Goal: Information Seeking & Learning: Learn about a topic

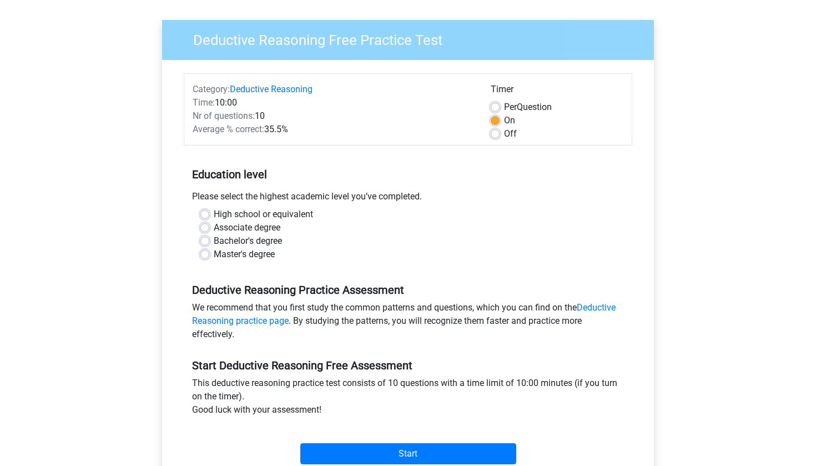
scroll to position [112, 0]
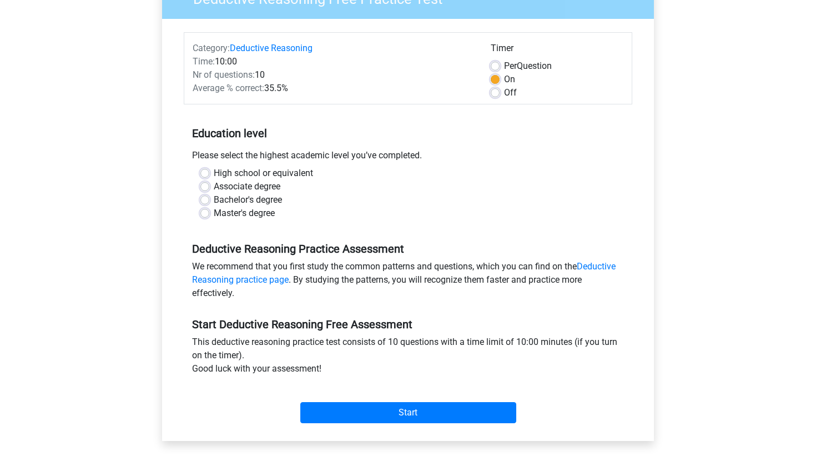
click at [214, 196] on label "Bachelor's degree" at bounding box center [248, 199] width 68 height 13
click at [208, 196] on input "Bachelor's degree" at bounding box center [204, 198] width 9 height 11
radio input "true"
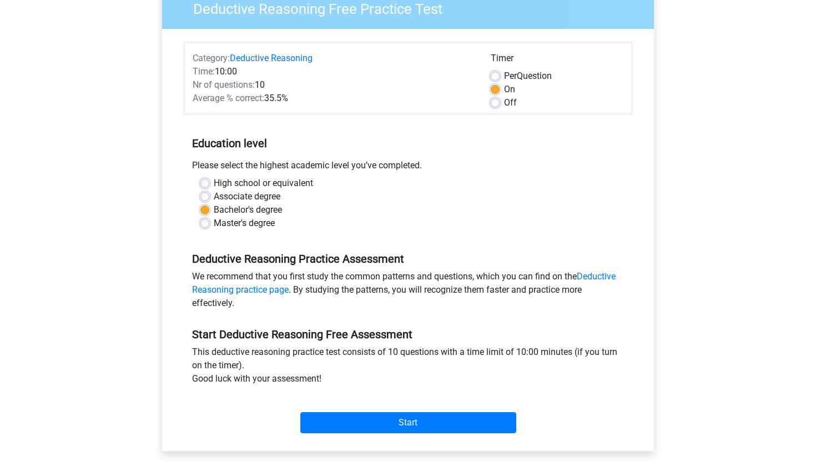
scroll to position [90, 0]
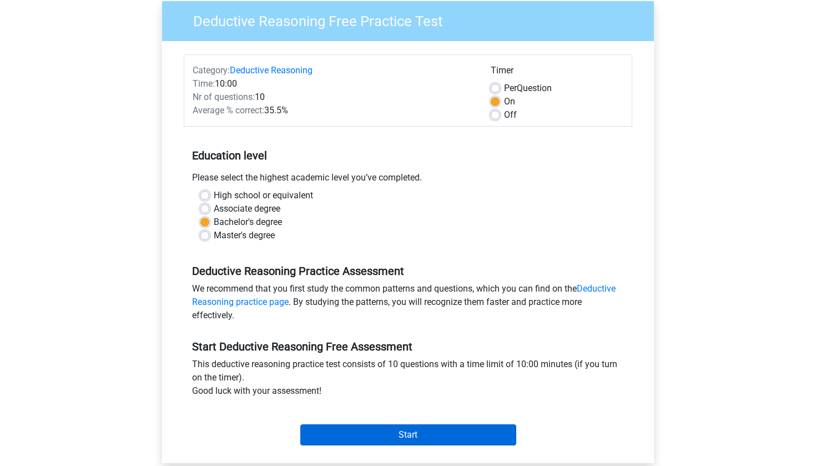
click at [377, 434] on input "Start" at bounding box center [408, 434] width 216 height 21
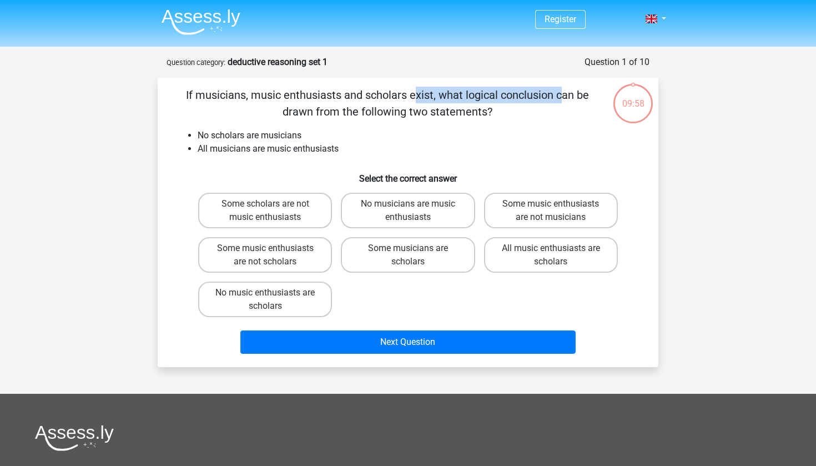
drag, startPoint x: 183, startPoint y: 89, endPoint x: 339, endPoint y: 93, distance: 156.5
click at [339, 93] on p "If musicians, music enthusiasts and scholars exist, what logical conclusion can…" at bounding box center [386, 103] width 423 height 33
click at [395, 107] on p "If musicians, music enthusiasts and scholars exist, what logical conclusion can…" at bounding box center [386, 103] width 423 height 33
click at [307, 211] on label "Some scholars are not music enthusiasts" at bounding box center [265, 211] width 134 height 36
click at [272, 211] on input "Some scholars are not music enthusiasts" at bounding box center [268, 207] width 7 height 7
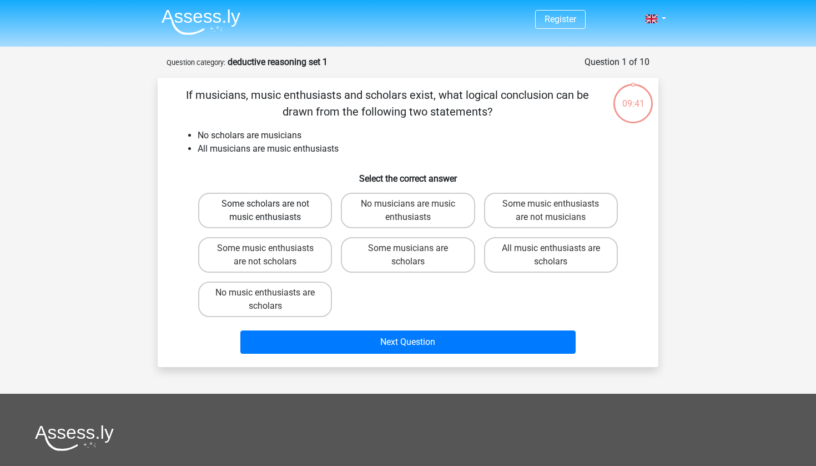
radio input "true"
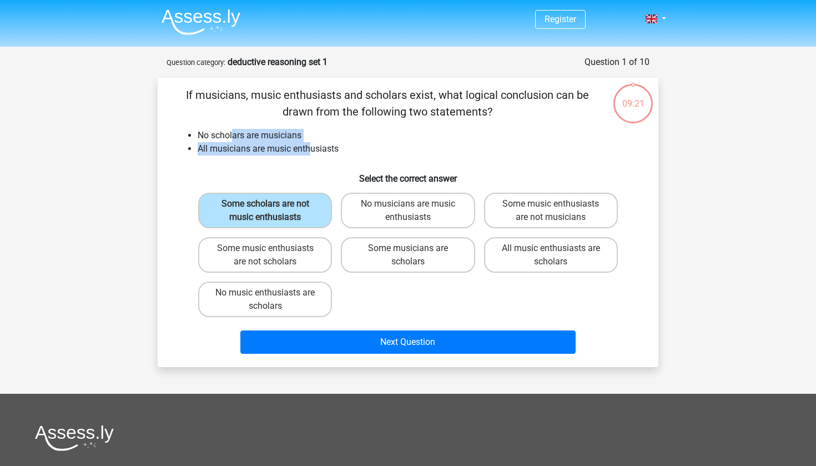
drag, startPoint x: 233, startPoint y: 137, endPoint x: 308, endPoint y: 147, distance: 76.2
click at [309, 147] on ul "No scholars are musicians All musicians are music enthusiasts" at bounding box center [407, 142] width 465 height 27
click at [308, 147] on li "All musicians are music enthusiasts" at bounding box center [419, 148] width 443 height 13
click at [330, 228] on div "No music enthusiasts are scholars" at bounding box center [265, 211] width 134 height 36
click at [312, 299] on label "No music enthusiasts are scholars" at bounding box center [265, 299] width 134 height 36
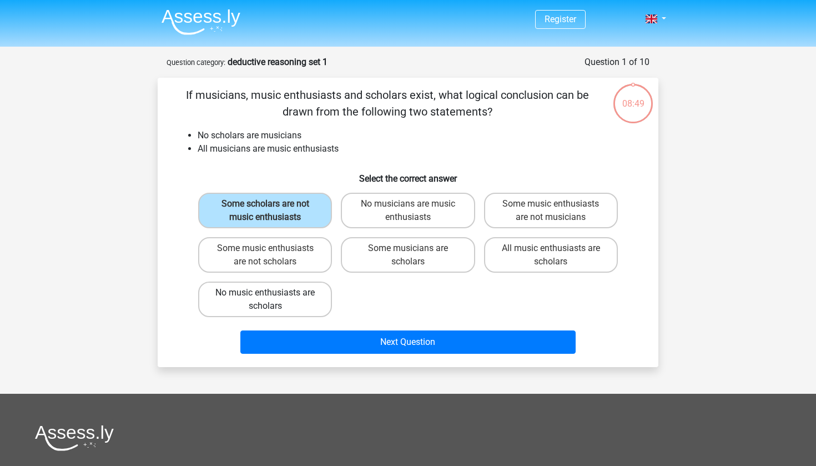
click at [272, 299] on input "No music enthusiasts are scholars" at bounding box center [268, 295] width 7 height 7
radio input "true"
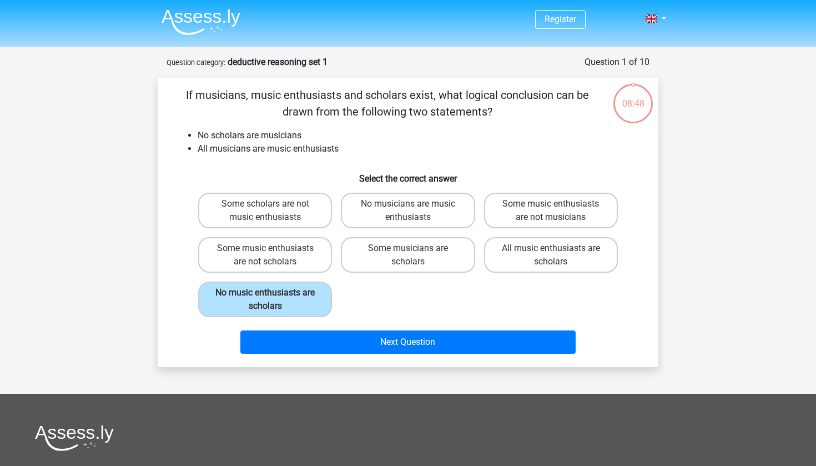
click at [357, 329] on div "Next Question" at bounding box center [407, 339] width 465 height 37
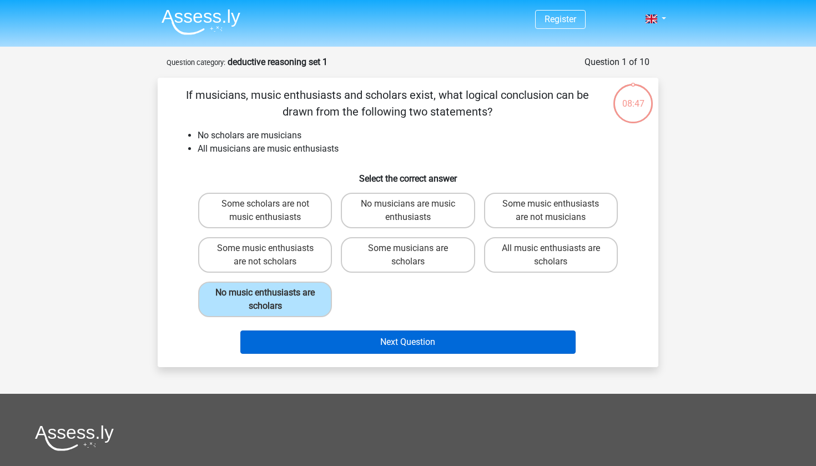
click at [360, 341] on button "Next Question" at bounding box center [408, 341] width 336 height 23
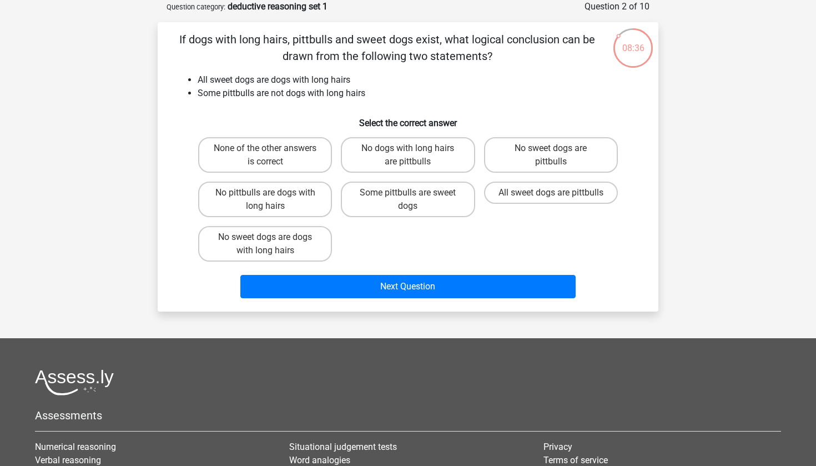
scroll to position [23, 0]
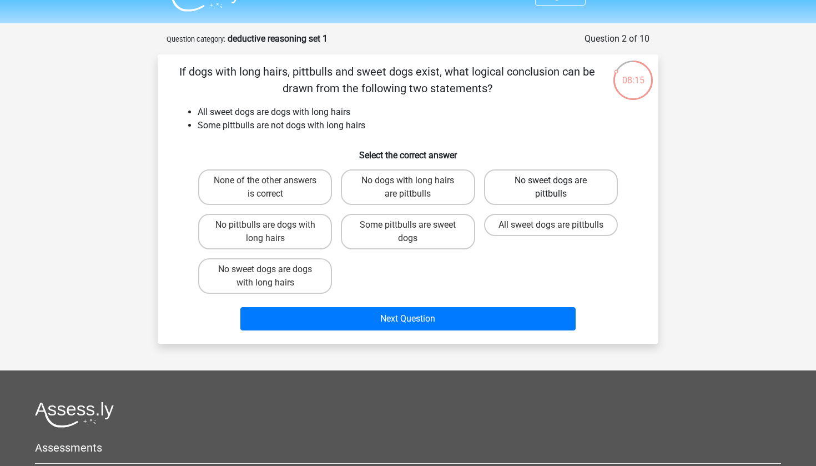
click at [613, 185] on label "No sweet dogs are pittbulls" at bounding box center [551, 187] width 134 height 36
click at [558, 185] on input "No sweet dogs are pittbulls" at bounding box center [554, 183] width 7 height 7
radio input "true"
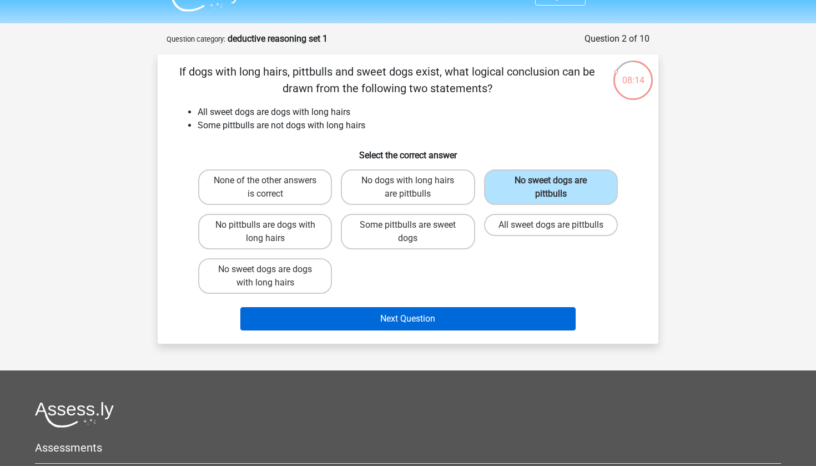
click at [490, 310] on button "Next Question" at bounding box center [408, 318] width 336 height 23
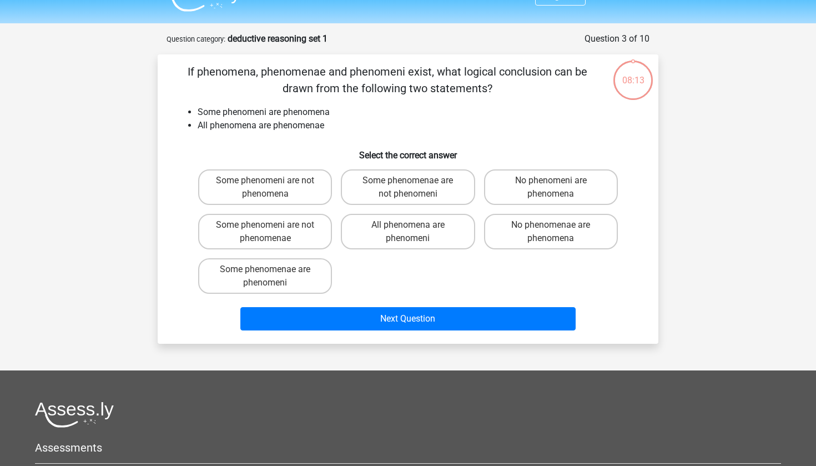
scroll to position [55, 0]
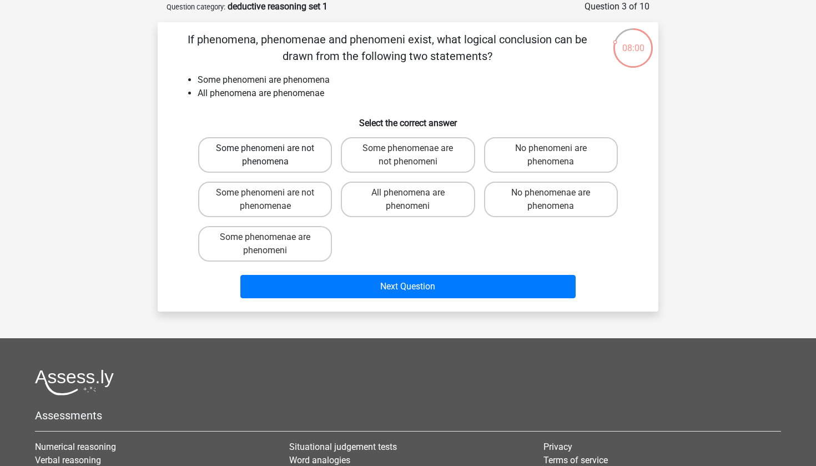
click at [279, 164] on label "Some phenomeni are not phenomena" at bounding box center [265, 155] width 134 height 36
click at [272, 155] on input "Some phenomeni are not phenomena" at bounding box center [268, 151] width 7 height 7
radio input "true"
click at [306, 203] on label "Some phenomeni are not phenomenae" at bounding box center [265, 199] width 134 height 36
click at [272, 200] on input "Some phenomeni are not phenomenae" at bounding box center [268, 196] width 7 height 7
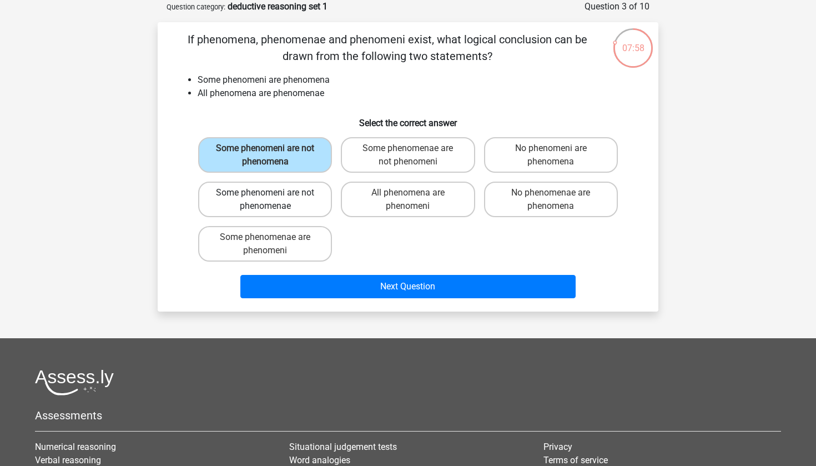
radio input "true"
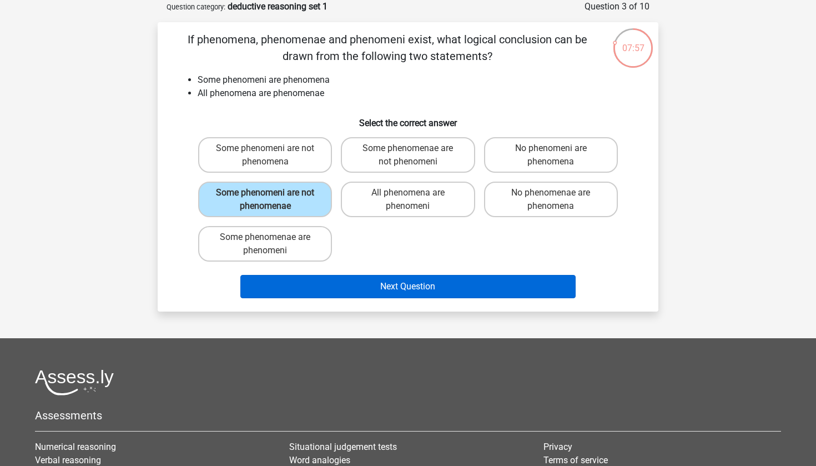
click at [311, 282] on button "Next Question" at bounding box center [408, 286] width 336 height 23
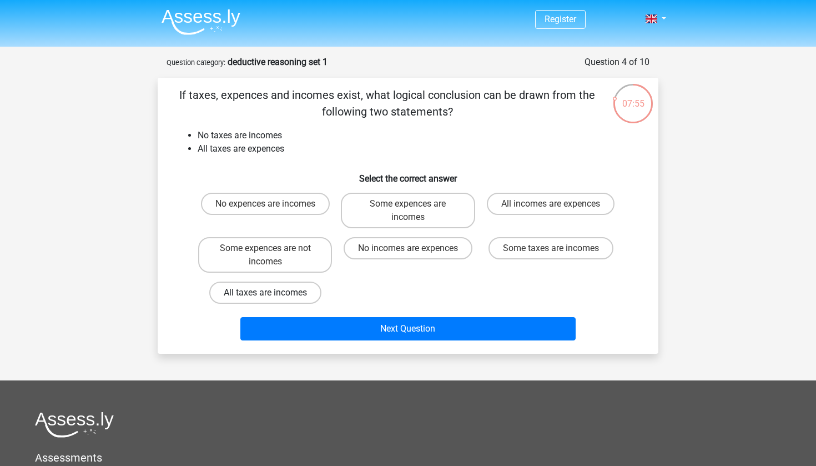
scroll to position [0, 0]
click at [450, 255] on label "No incomes are expences" at bounding box center [408, 248] width 129 height 22
click at [415, 255] on input "No incomes are expences" at bounding box center [411, 251] width 7 height 7
radio input "true"
click at [292, 256] on label "Some expences are not incomes" at bounding box center [265, 255] width 134 height 36
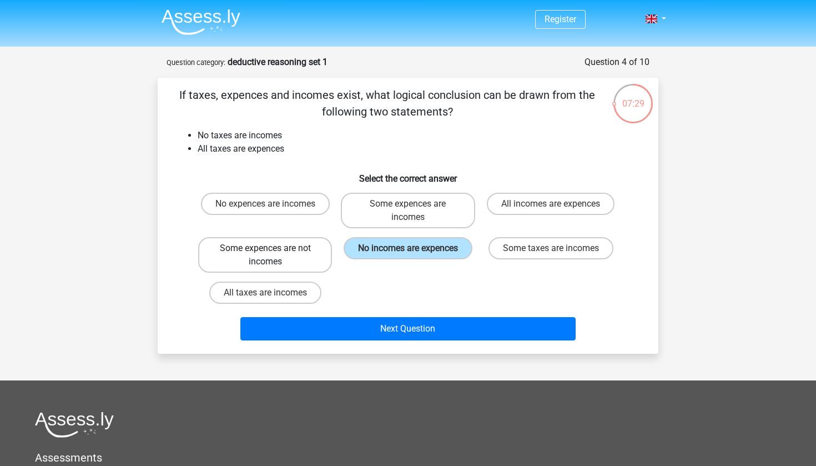
click at [272, 255] on input "Some expences are not incomes" at bounding box center [268, 251] width 7 height 7
radio input "true"
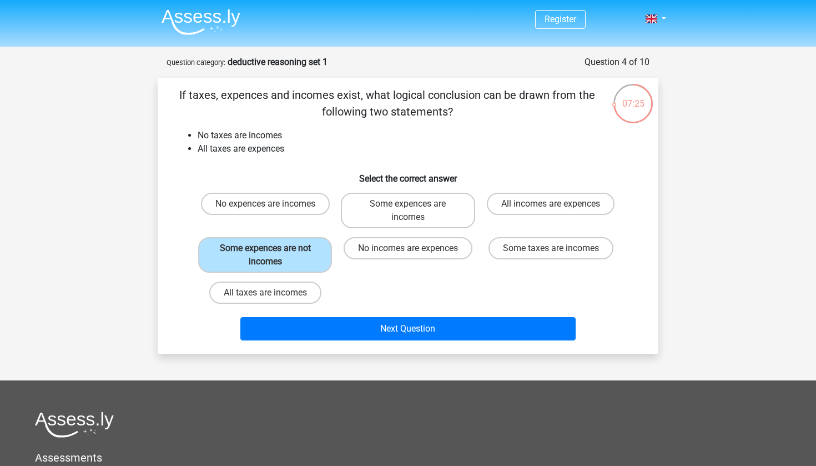
click at [380, 236] on div "No incomes are expences" at bounding box center [407, 255] width 143 height 44
click at [373, 249] on label "No incomes are expences" at bounding box center [408, 248] width 129 height 22
click at [408, 249] on input "No incomes are expences" at bounding box center [411, 251] width 7 height 7
radio input "true"
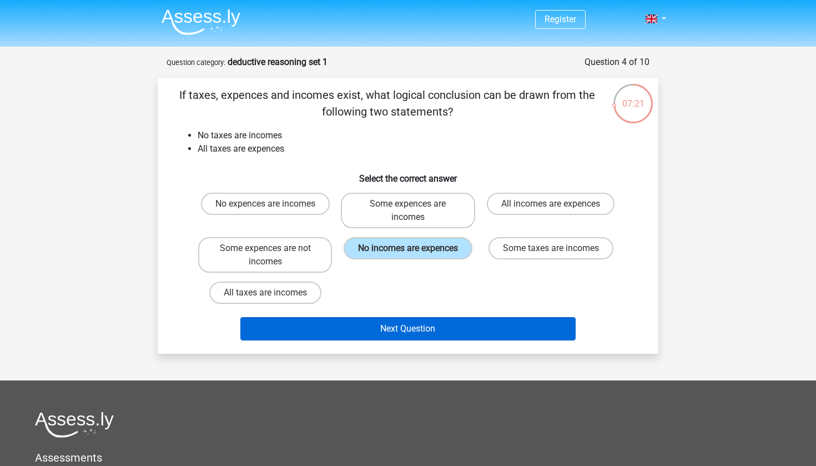
click at [403, 321] on button "Next Question" at bounding box center [408, 328] width 336 height 23
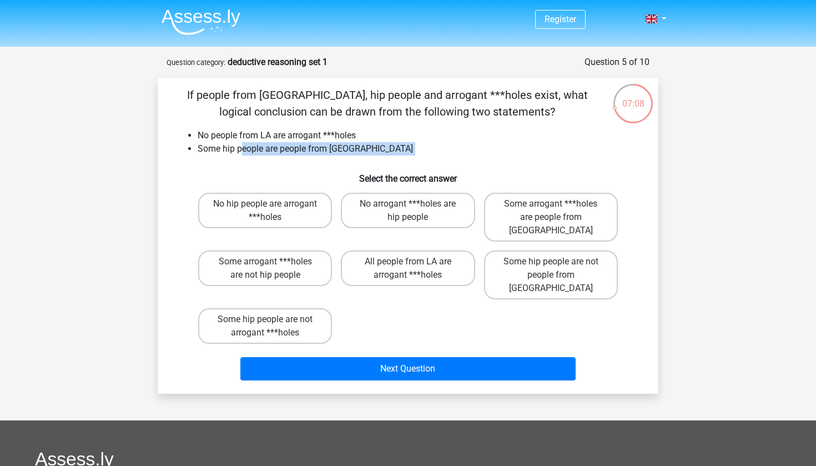
drag, startPoint x: 243, startPoint y: 150, endPoint x: 383, endPoint y: 157, distance: 141.1
click at [384, 157] on div "If people from [GEOGRAPHIC_DATA], hip people and arrogant ***holes exist, what …" at bounding box center [408, 236] width 492 height 298
click at [377, 154] on li "Some hip people are people from [GEOGRAPHIC_DATA]" at bounding box center [419, 148] width 443 height 13
drag, startPoint x: 249, startPoint y: 145, endPoint x: 292, endPoint y: 149, distance: 44.0
click at [295, 145] on li "Some hip people are people from [GEOGRAPHIC_DATA]" at bounding box center [419, 148] width 443 height 13
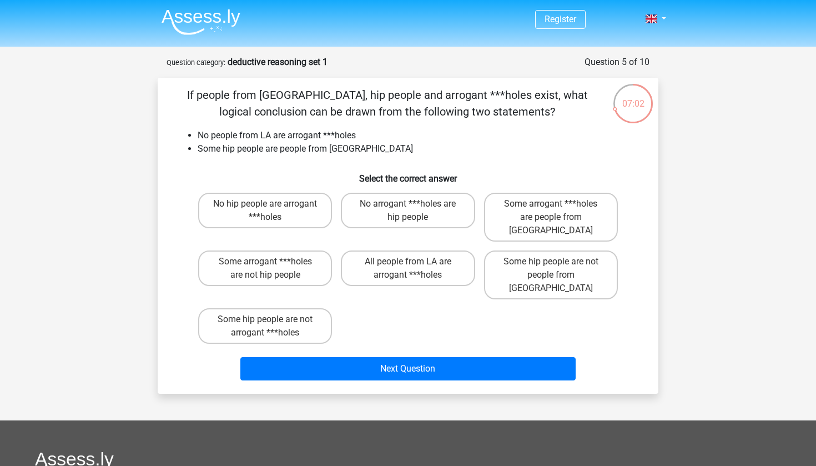
click at [290, 158] on div "If people from [GEOGRAPHIC_DATA], hip people and arrogant ***holes exist, what …" at bounding box center [408, 236] width 492 height 298
click at [522, 258] on label "Some hip people are not people from [GEOGRAPHIC_DATA]" at bounding box center [551, 274] width 134 height 49
click at [551, 261] on input "Some hip people are not people from [GEOGRAPHIC_DATA]" at bounding box center [554, 264] width 7 height 7
radio input "true"
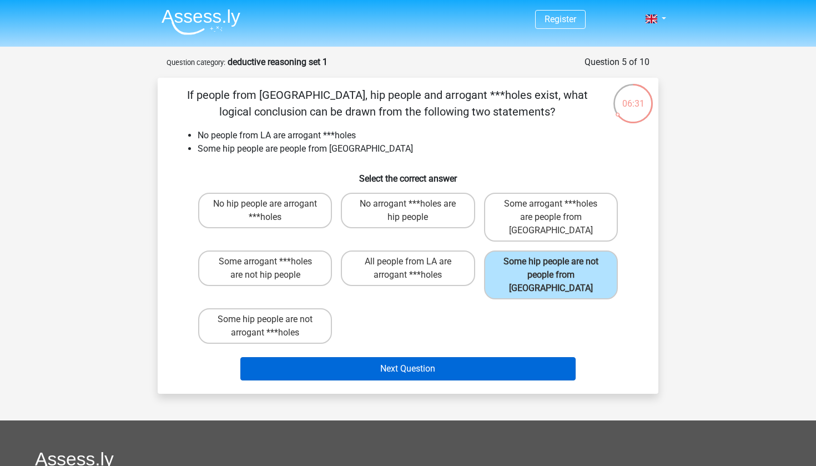
click at [480, 357] on button "Next Question" at bounding box center [408, 368] width 336 height 23
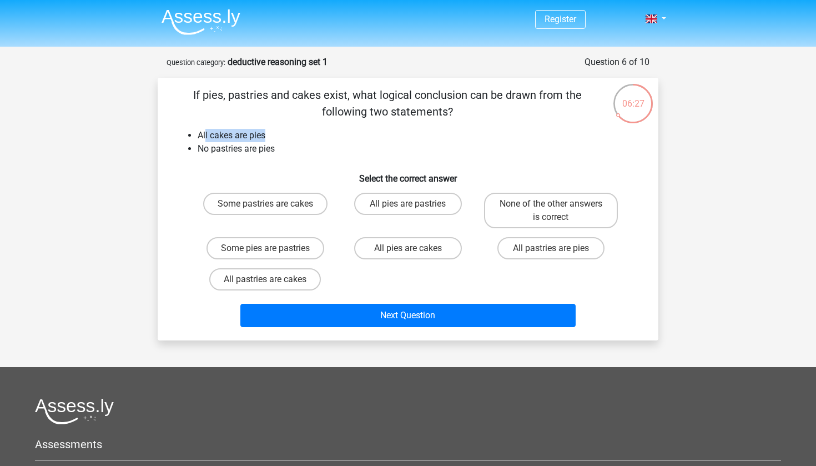
drag, startPoint x: 206, startPoint y: 135, endPoint x: 280, endPoint y: 139, distance: 73.9
click at [280, 139] on li "All cakes are pies" at bounding box center [419, 135] width 443 height 13
click at [278, 154] on li "No pastries are pies" at bounding box center [419, 148] width 443 height 13
drag, startPoint x: 196, startPoint y: 136, endPoint x: 286, endPoint y: 147, distance: 90.0
click at [286, 147] on ul "All cakes are pies No pastries are pies" at bounding box center [407, 142] width 465 height 27
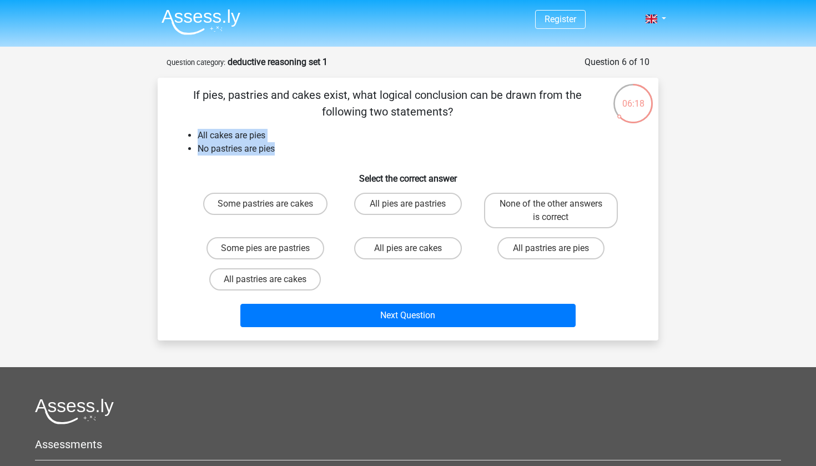
click at [286, 147] on li "No pastries are pies" at bounding box center [419, 148] width 443 height 13
click at [387, 244] on label "All pies are cakes" at bounding box center [407, 248] width 107 height 22
click at [408, 248] on input "All pies are cakes" at bounding box center [411, 251] width 7 height 7
radio input "true"
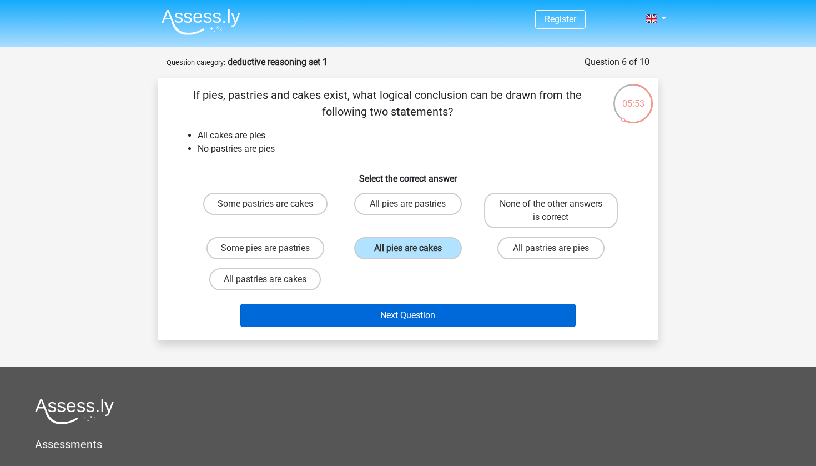
click at [407, 311] on button "Next Question" at bounding box center [408, 315] width 336 height 23
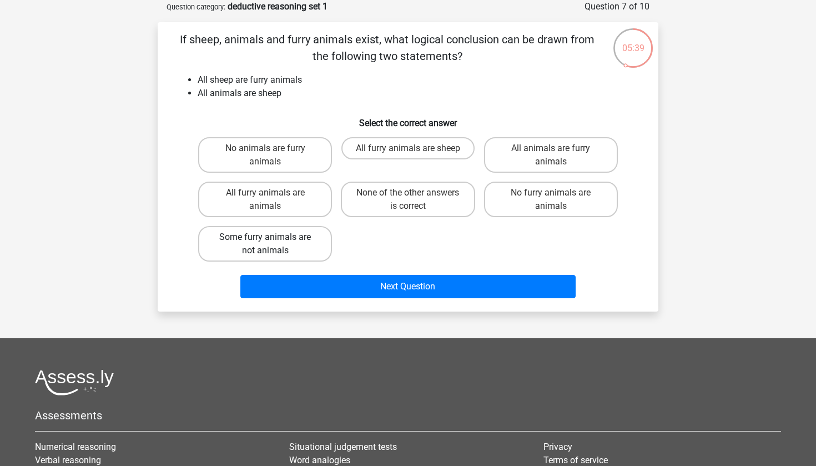
scroll to position [39, 0]
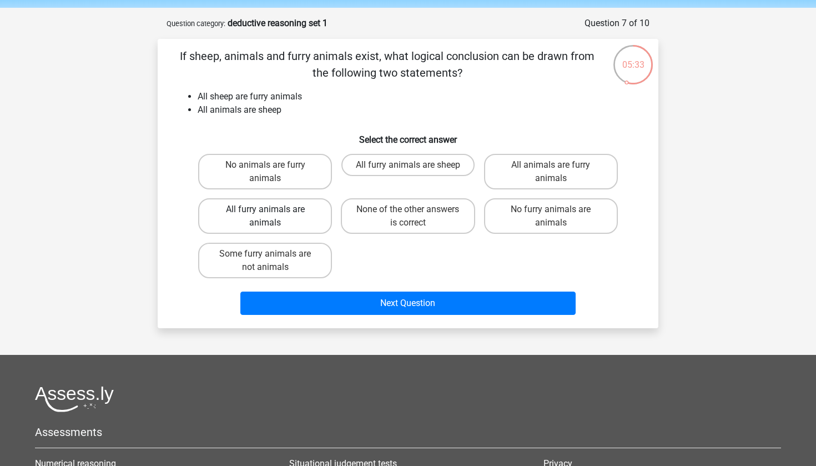
click at [287, 209] on label "All furry animals are animals" at bounding box center [265, 216] width 134 height 36
click at [272, 209] on input "All furry animals are animals" at bounding box center [268, 212] width 7 height 7
radio input "true"
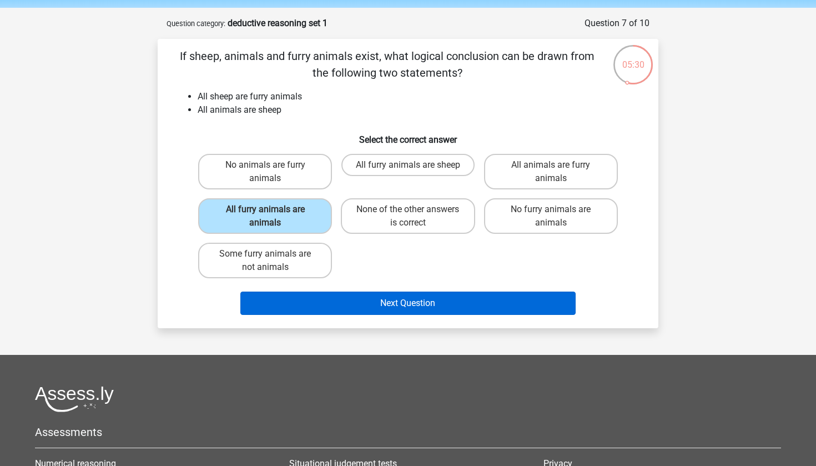
click at [324, 300] on button "Next Question" at bounding box center [408, 302] width 336 height 23
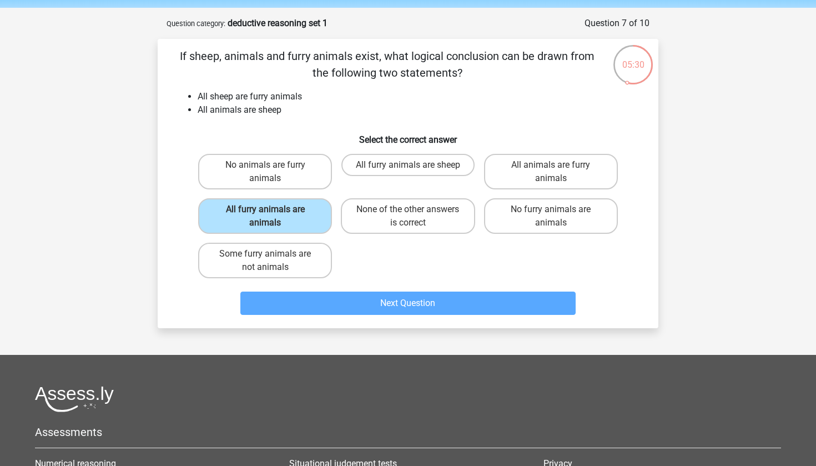
scroll to position [55, 0]
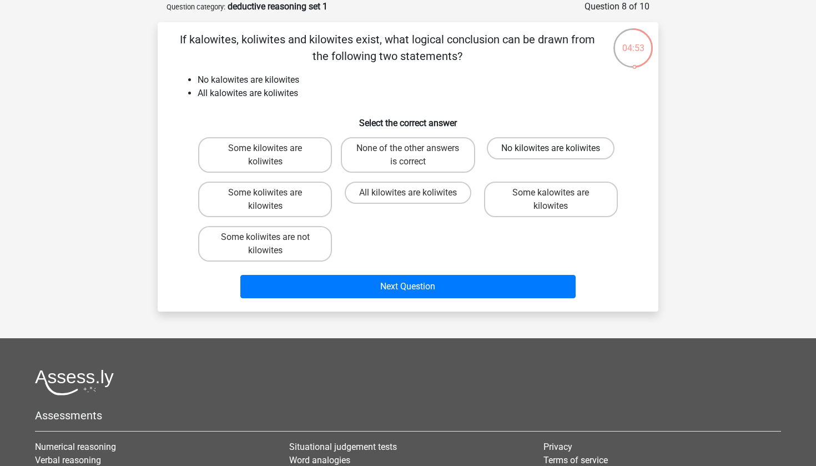
click at [523, 140] on label "No kilowites are koliwites" at bounding box center [551, 148] width 128 height 22
click at [551, 148] on input "No kilowites are koliwites" at bounding box center [554, 151] width 7 height 7
radio input "true"
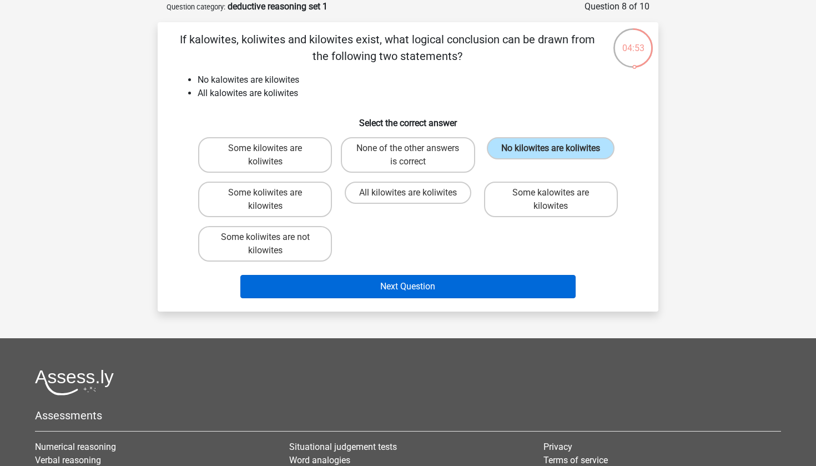
click at [472, 284] on button "Next Question" at bounding box center [408, 286] width 336 height 23
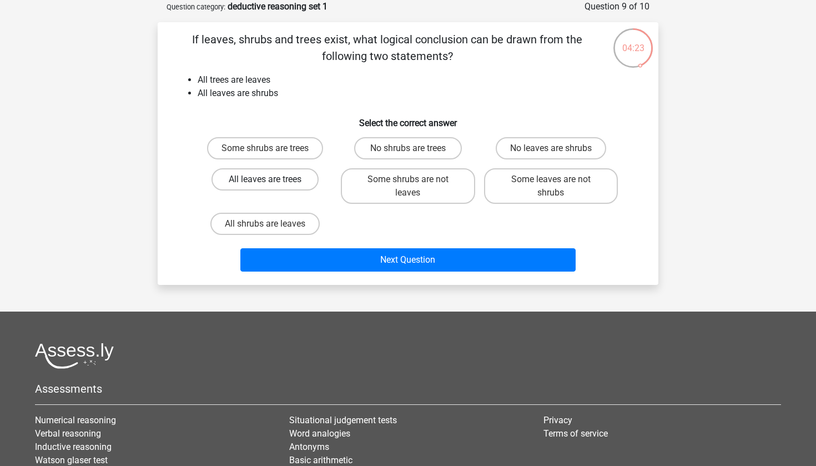
click at [293, 184] on label "All leaves are trees" at bounding box center [264, 179] width 107 height 22
click at [272, 184] on input "All leaves are trees" at bounding box center [268, 182] width 7 height 7
radio input "true"
click at [302, 152] on label "Some shrubs are trees" at bounding box center [265, 148] width 116 height 22
click at [272, 152] on input "Some shrubs are trees" at bounding box center [268, 151] width 7 height 7
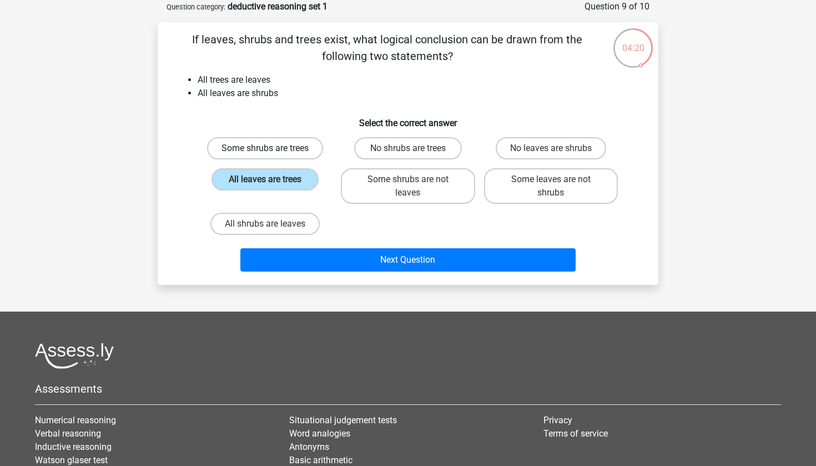
radio input "true"
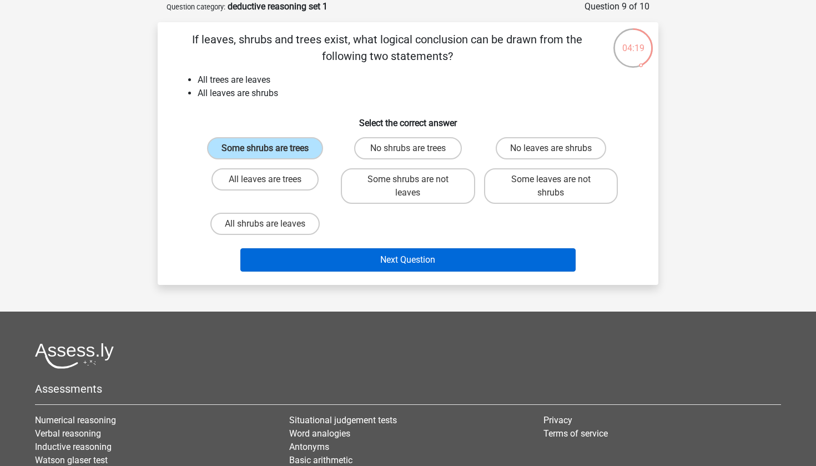
click at [302, 264] on button "Next Question" at bounding box center [408, 259] width 336 height 23
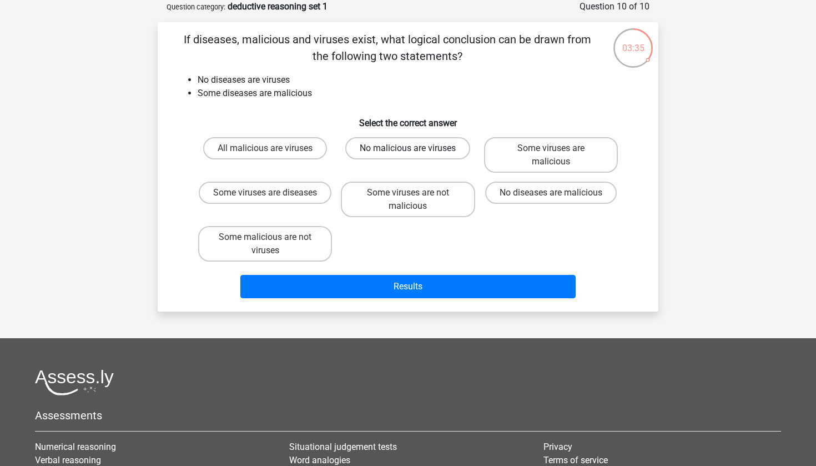
click at [401, 153] on label "No malicious are viruses" at bounding box center [407, 148] width 125 height 22
click at [408, 153] on input "No malicious are viruses" at bounding box center [411, 151] width 7 height 7
radio input "true"
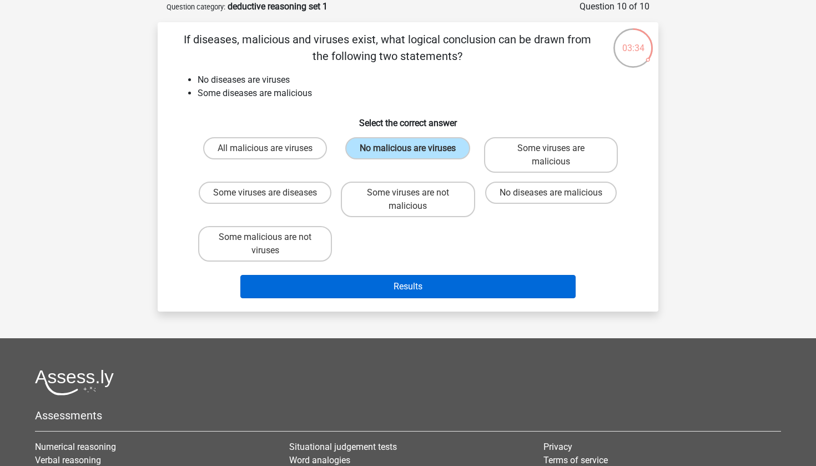
click at [371, 284] on button "Results" at bounding box center [408, 286] width 336 height 23
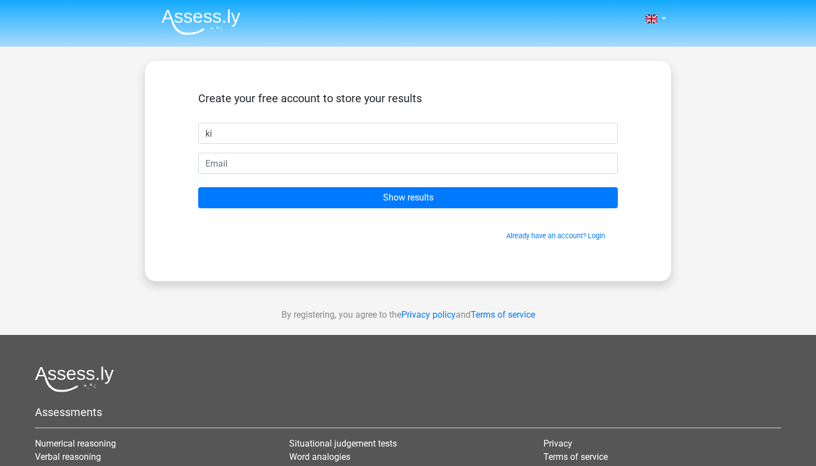
type input "k"
type input "khin"
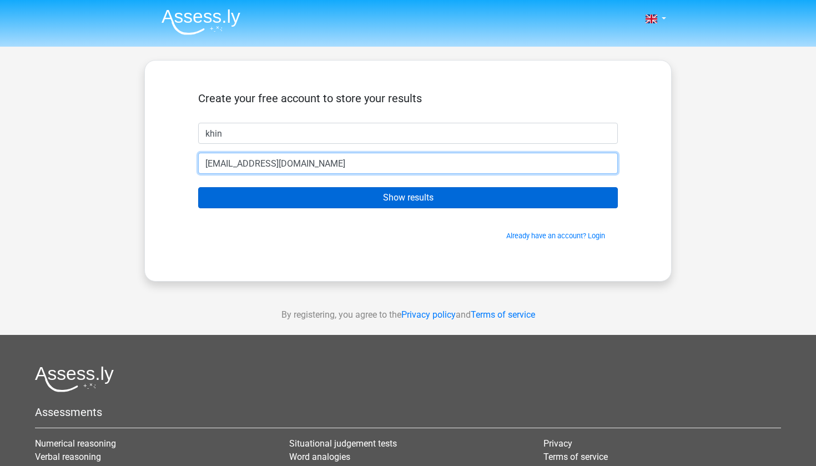
type input "khinyadanar.monn21@gmail.com"
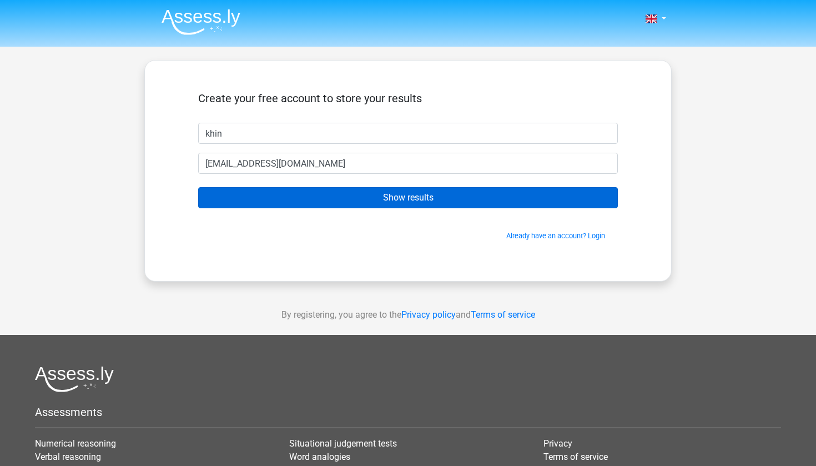
click at [355, 200] on input "Show results" at bounding box center [408, 197] width 420 height 21
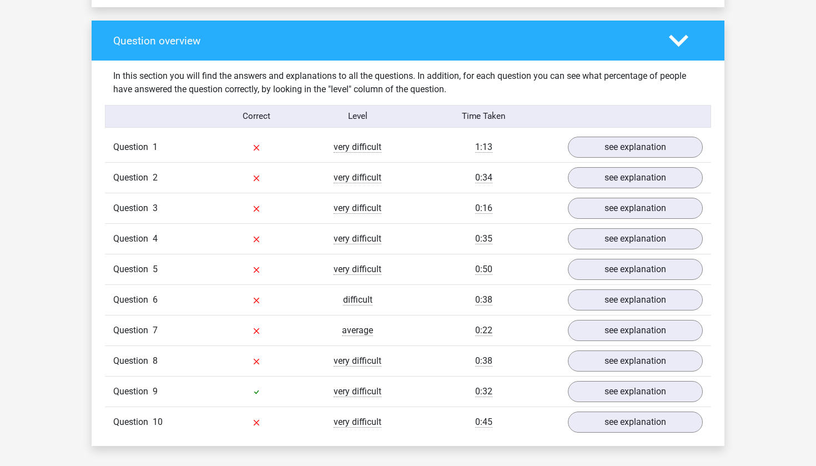
scroll to position [811, 0]
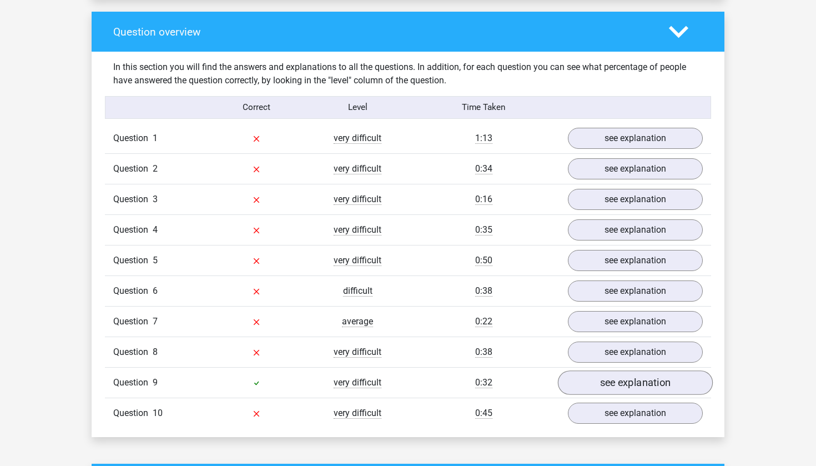
click at [664, 384] on link "see explanation" at bounding box center [635, 382] width 155 height 24
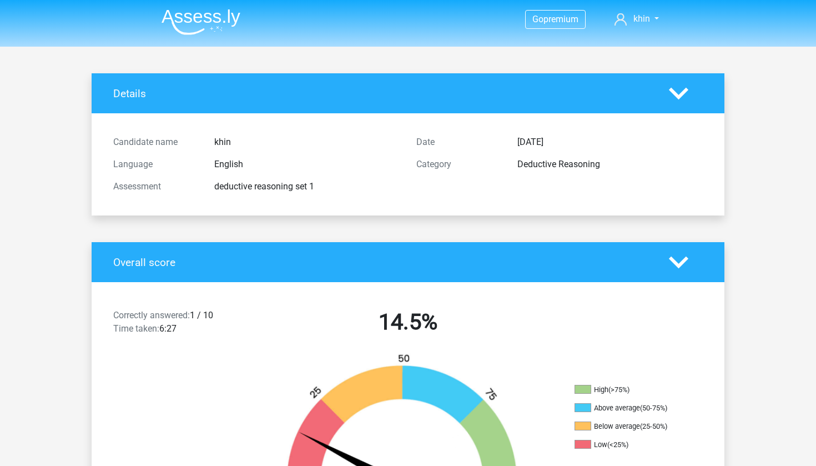
scroll to position [0, 0]
